Goal: Task Accomplishment & Management: Complete application form

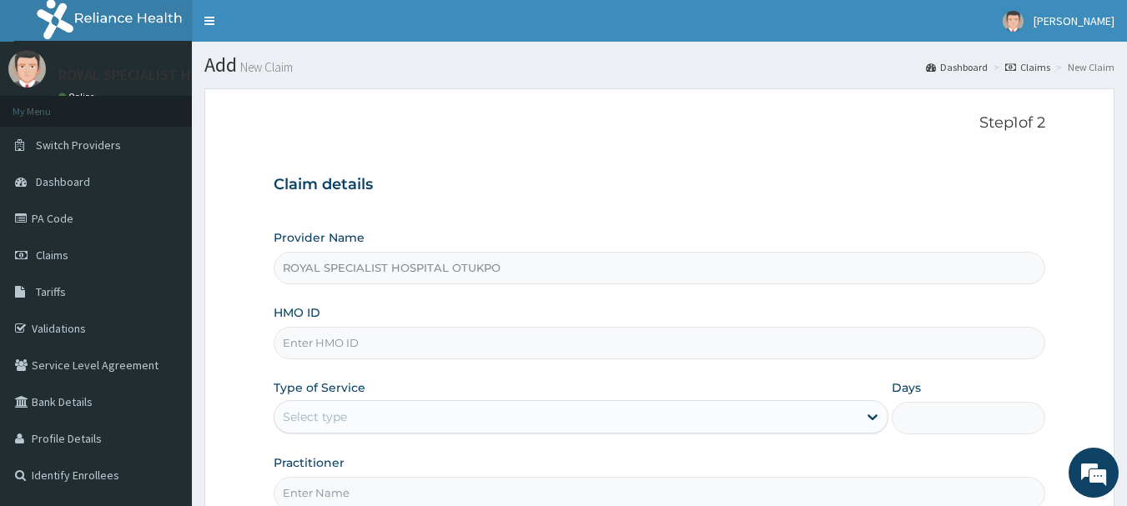
drag, startPoint x: 0, startPoint y: 0, endPoint x: 457, endPoint y: 335, distance: 566.7
click at [457, 335] on input "HMO ID" at bounding box center [660, 343] width 772 height 33
type input "WAN/10076/Dan"
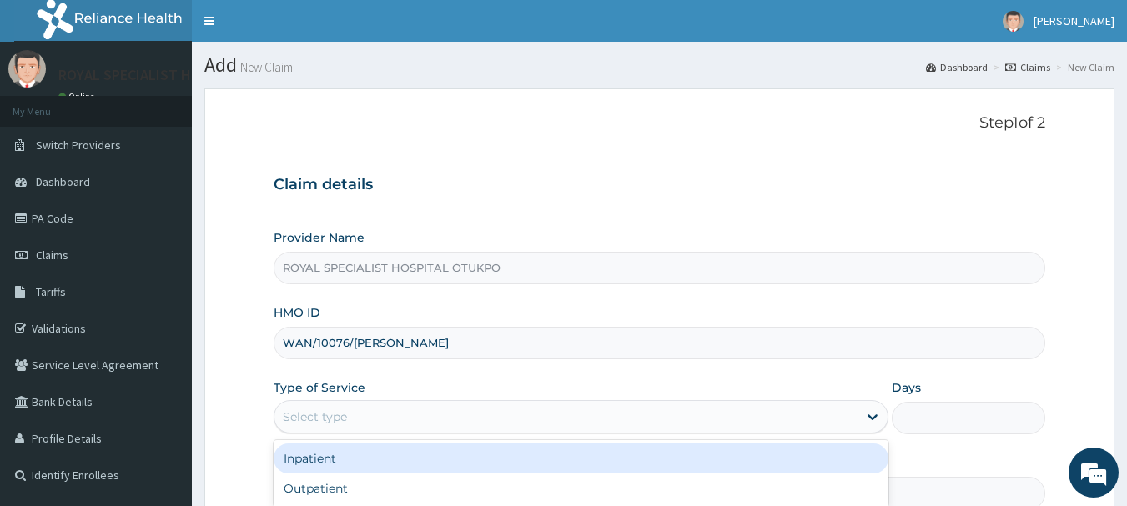
click at [369, 418] on div "Select type" at bounding box center [565, 417] width 583 height 27
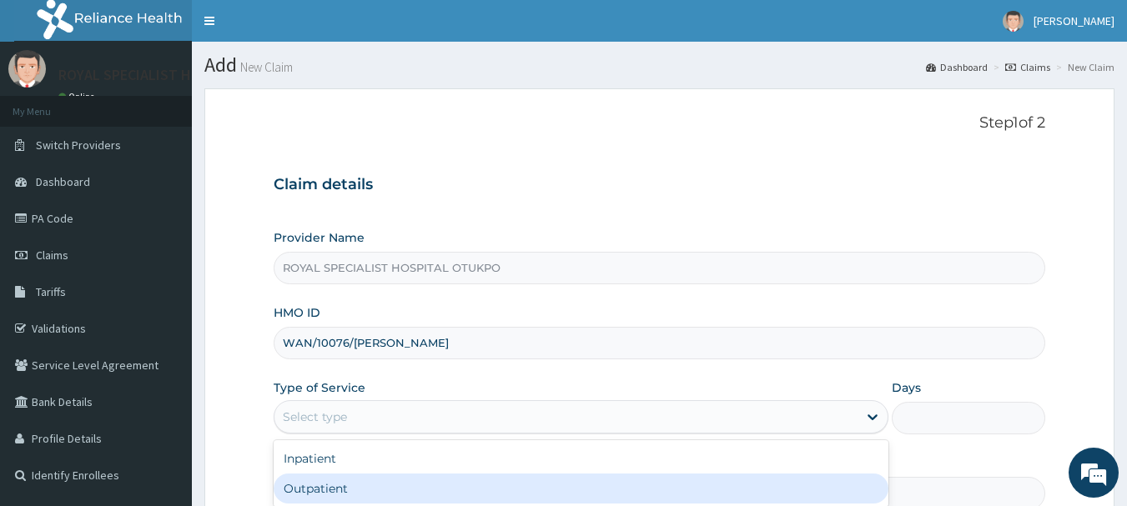
click at [366, 481] on div "Outpatient" at bounding box center [581, 489] width 615 height 30
type input "1"
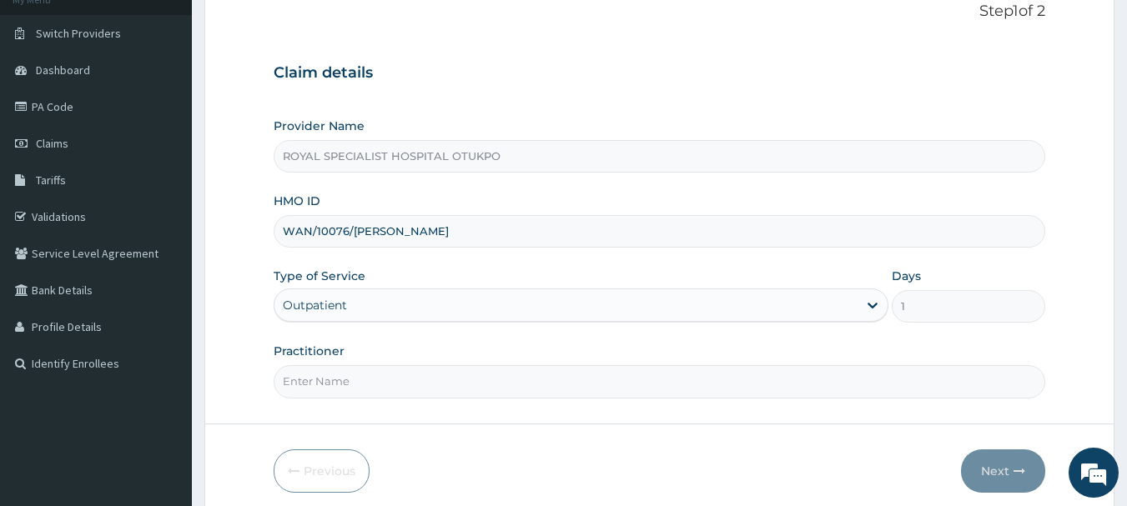
scroll to position [178, 0]
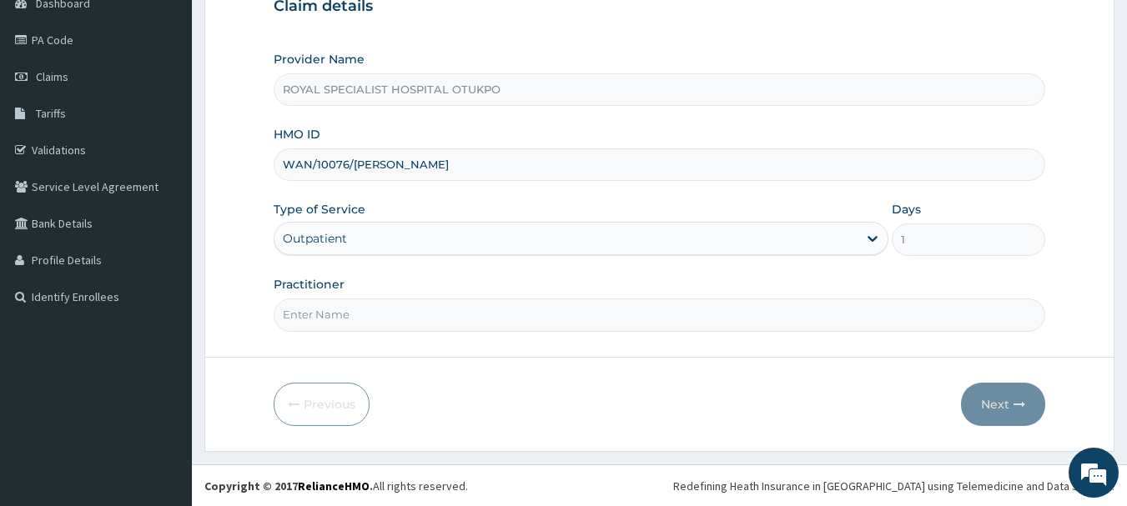
click at [551, 311] on input "Practitioner" at bounding box center [660, 315] width 772 height 33
type input "DR SURAMA"
click at [996, 409] on button "Next" at bounding box center [1003, 404] width 84 height 43
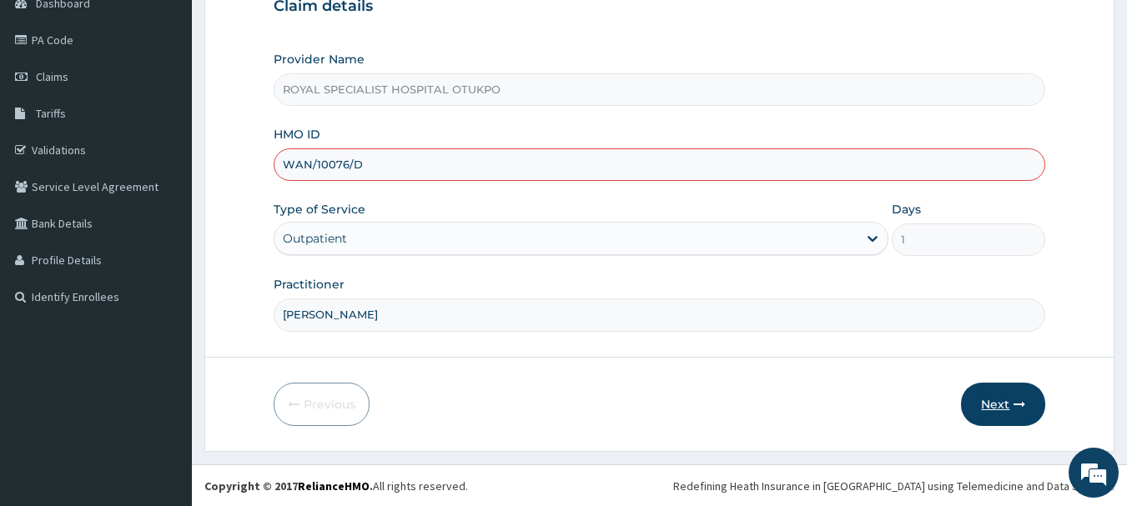
type input "WAN/10076/D"
click at [997, 406] on button "Next" at bounding box center [1003, 404] width 84 height 43
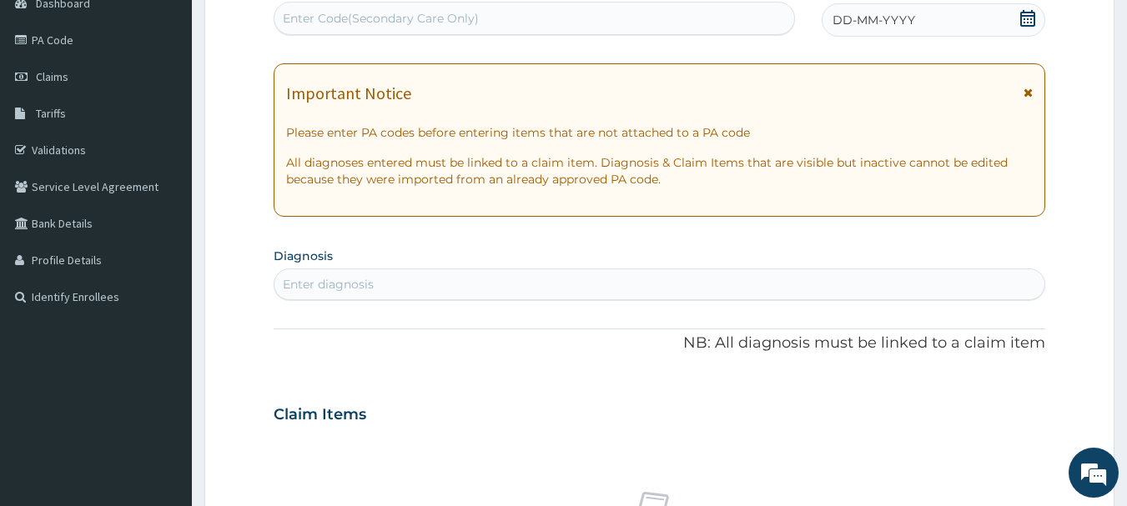
click at [740, 13] on div "Enter Code(Secondary Care Only)" at bounding box center [534, 18] width 520 height 27
click at [297, 16] on input "PABD" at bounding box center [301, 18] width 37 height 17
type input "PA/BD"
click at [333, 15] on div "Enter Code(Secondary Care Only)" at bounding box center [534, 18] width 520 height 27
type input "PA/BDA262"
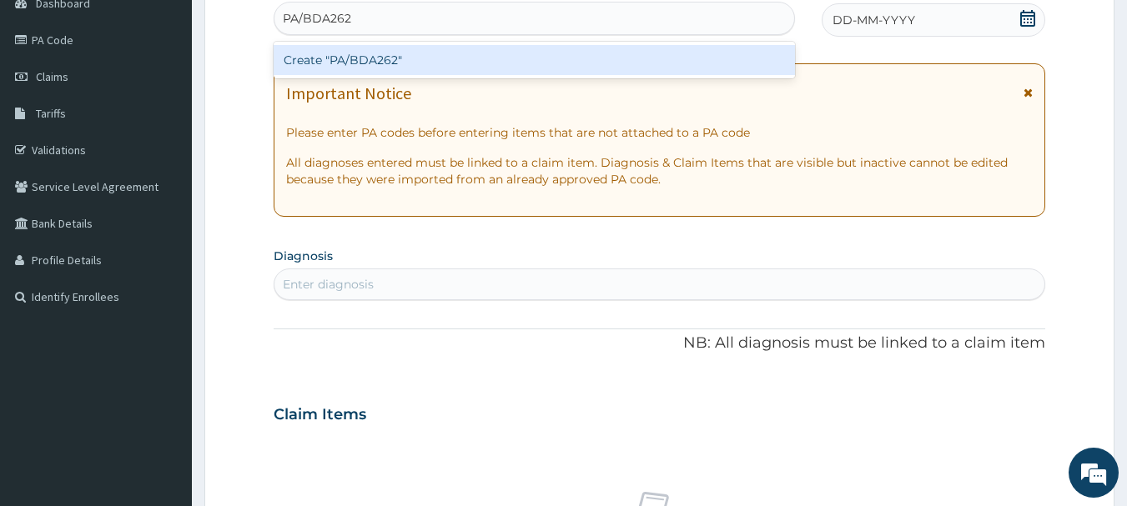
click at [486, 57] on div "Create "PA/BDA262"" at bounding box center [535, 60] width 522 height 30
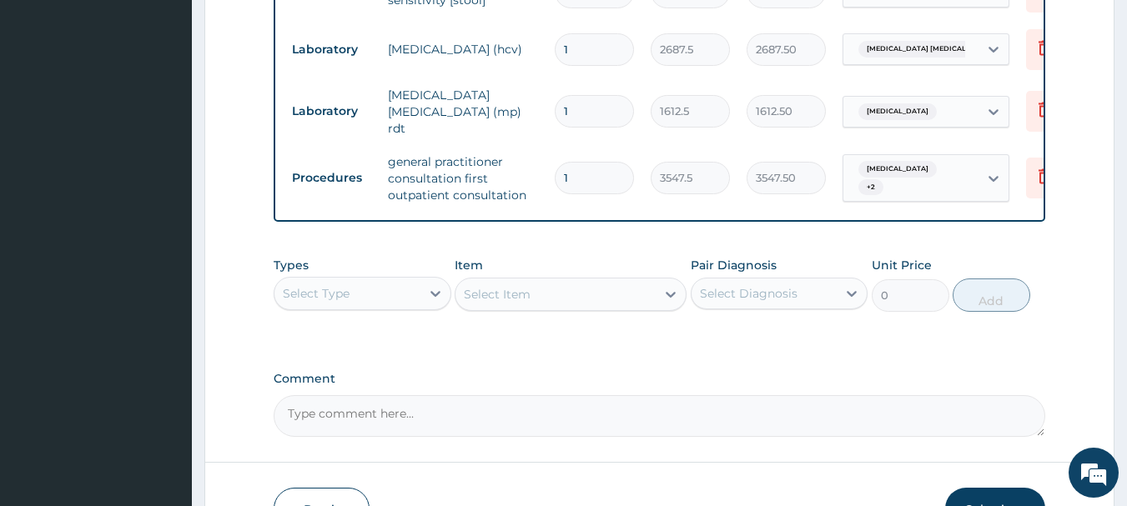
scroll to position [1157, 0]
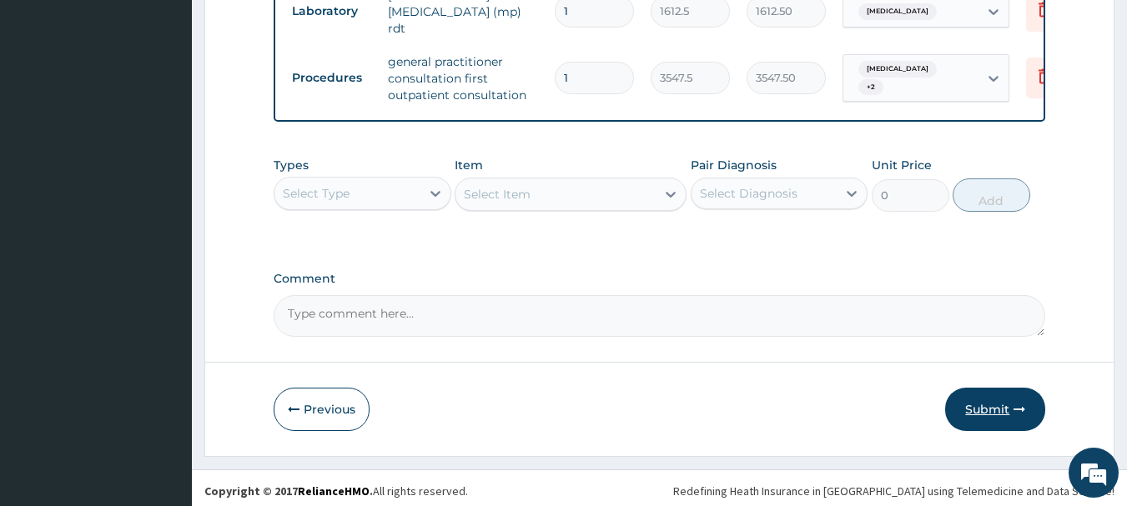
click at [996, 398] on button "Submit" at bounding box center [995, 409] width 100 height 43
